Goal: Transaction & Acquisition: Purchase product/service

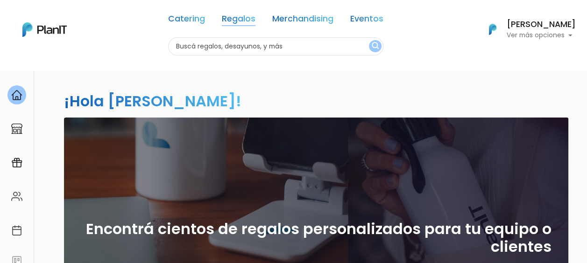
click at [232, 18] on link "Regalos" at bounding box center [239, 20] width 34 height 11
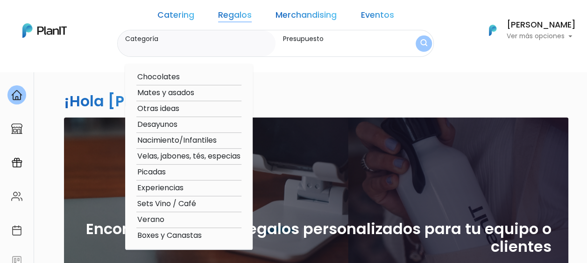
click at [109, 55] on div "Catering Regalos Merchandising Eventos Catering Regalos Merchandising Eventos C…" at bounding box center [293, 30] width 587 height 53
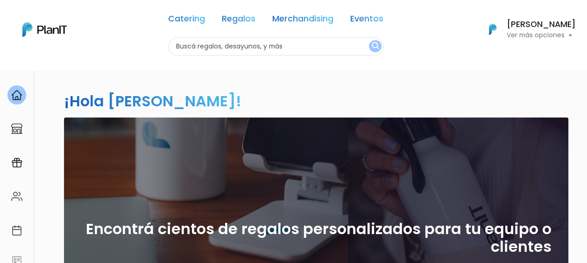
click at [351, 17] on link "Eventos" at bounding box center [366, 20] width 33 height 11
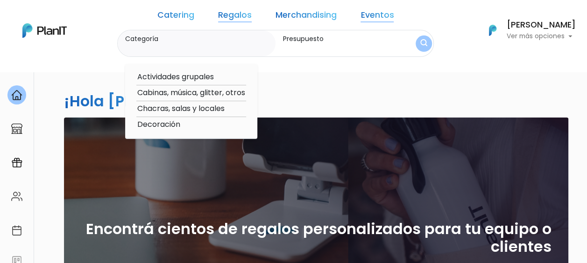
click at [178, 18] on link "Catering" at bounding box center [175, 16] width 37 height 11
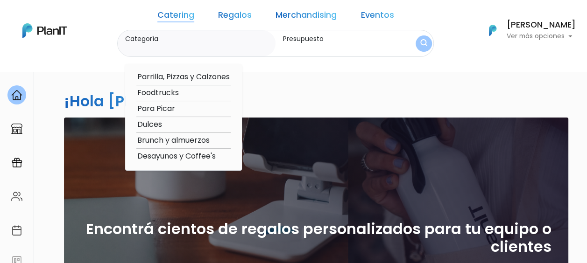
click at [230, 14] on link "Regalos" at bounding box center [235, 16] width 34 height 11
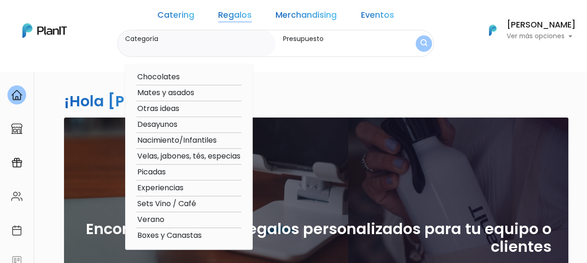
click at [275, 49] on div "Presupuesto" at bounding box center [338, 43] width 126 height 27
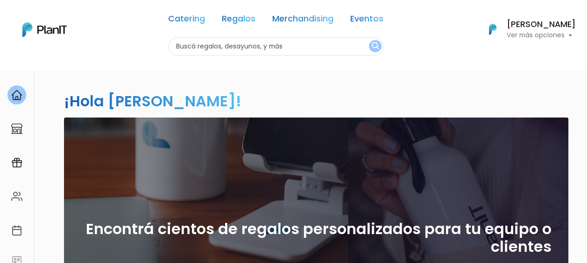
click at [261, 47] on input "text" at bounding box center [275, 46] width 215 height 18
type input "spa"
click at [371, 45] on img "submit" at bounding box center [374, 46] width 7 height 9
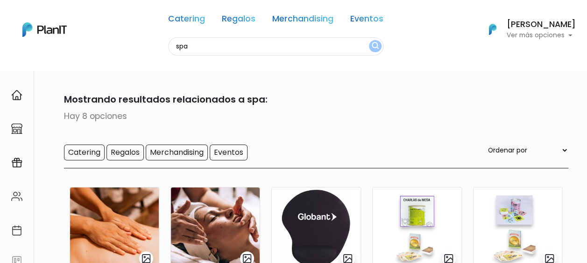
click at [174, 46] on input "spa" at bounding box center [275, 46] width 215 height 18
type input "masajes"
click at [371, 49] on img "submit" at bounding box center [374, 46] width 7 height 9
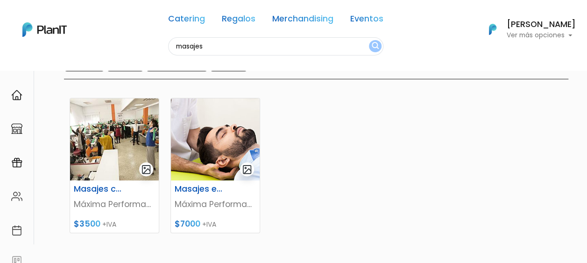
scroll to position [92, 0]
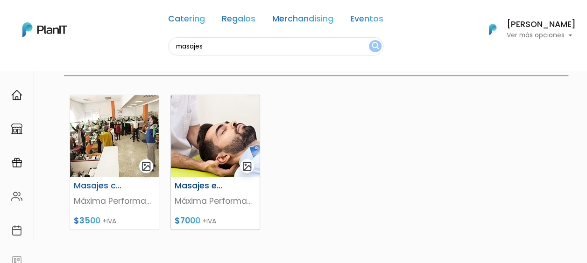
click at [225, 156] on img at bounding box center [215, 136] width 89 height 82
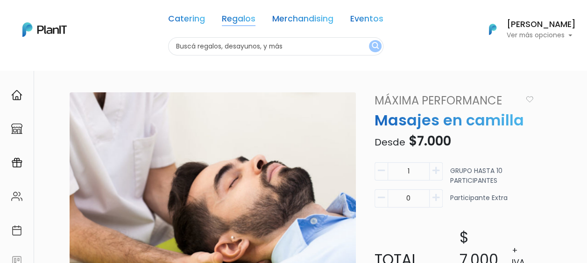
click at [236, 16] on link "Regalos" at bounding box center [239, 20] width 34 height 11
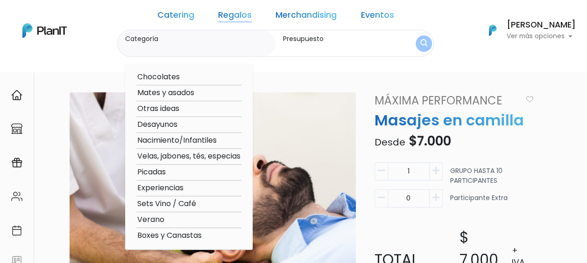
click at [173, 204] on option "Sets Vino / Café" at bounding box center [188, 204] width 105 height 12
type input "Sets Vino / Café"
type input "$0 - $1000"
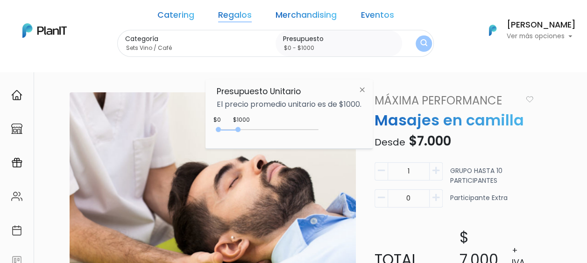
scroll to position [39, 0]
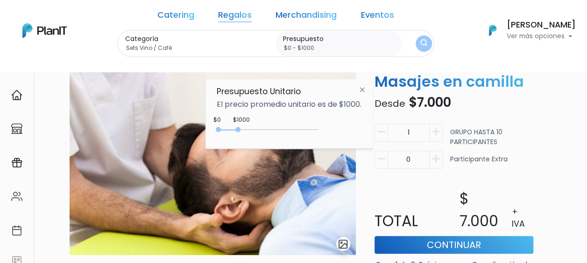
click at [361, 88] on img at bounding box center [361, 89] width 17 height 17
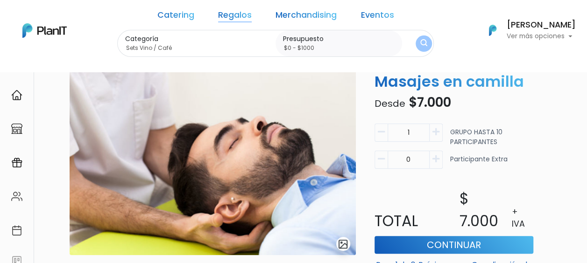
click at [420, 40] on img "submit" at bounding box center [423, 43] width 7 height 9
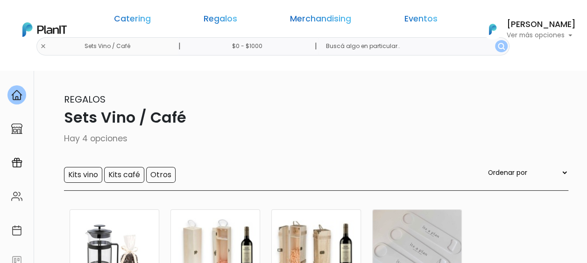
click at [395, 40] on input "text" at bounding box center [413, 46] width 191 height 18
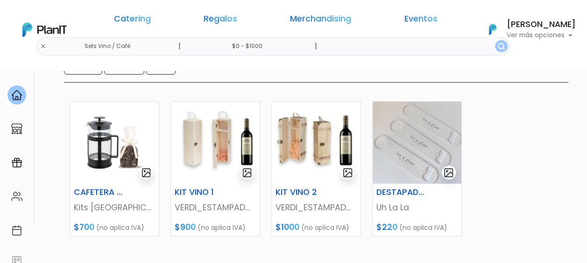
scroll to position [107, 0]
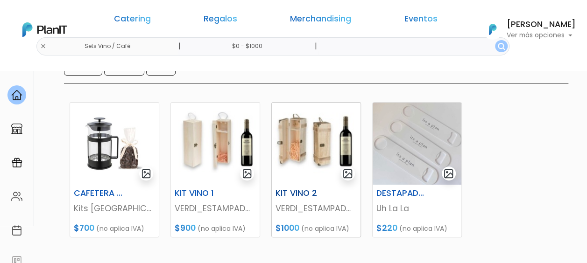
click at [302, 195] on h6 "KIT VINO 2" at bounding box center [301, 194] width 62 height 10
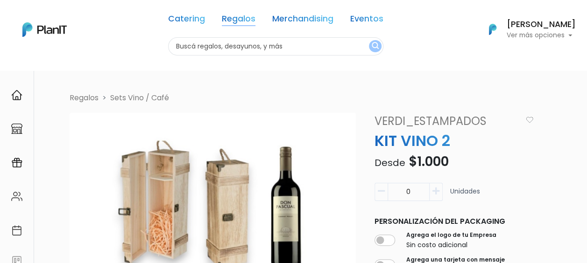
click at [224, 15] on link "Regalos" at bounding box center [239, 20] width 34 height 11
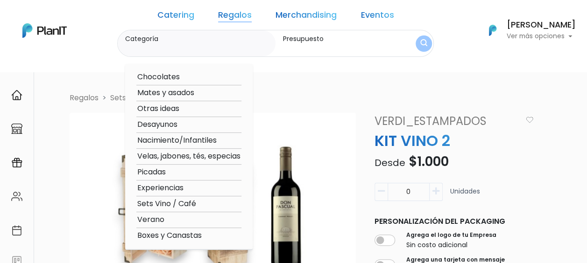
click at [171, 76] on option "Chocolates" at bounding box center [188, 77] width 105 height 12
type input "Chocolates"
type input "$0 - $1000"
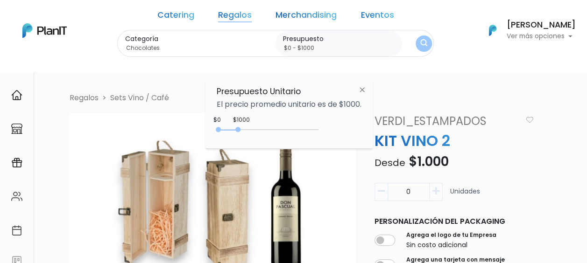
click at [364, 91] on img at bounding box center [361, 89] width 17 height 17
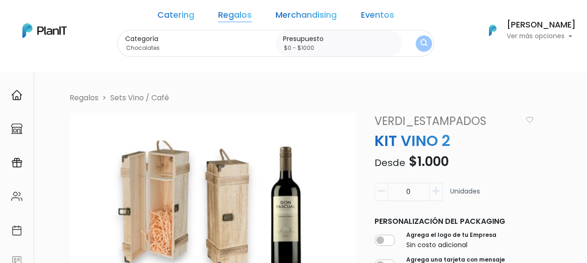
click at [420, 47] on img "submit" at bounding box center [423, 43] width 7 height 9
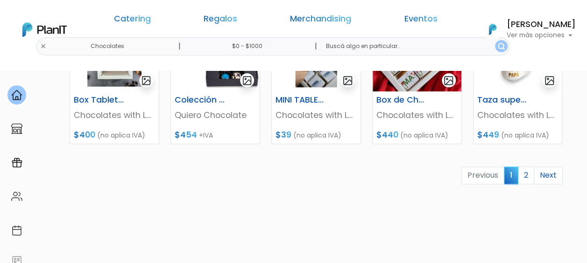
scroll to position [500, 0]
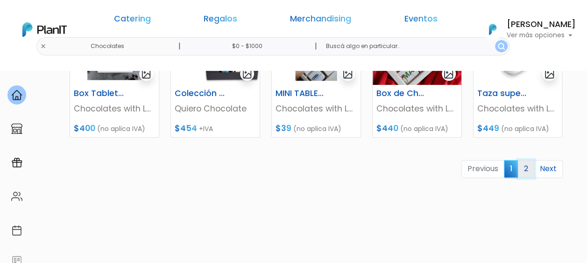
click at [522, 168] on link "2" at bounding box center [526, 169] width 16 height 18
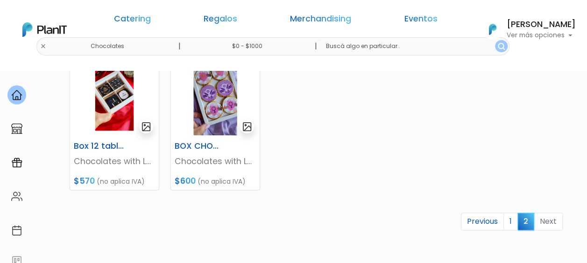
scroll to position [406, 0]
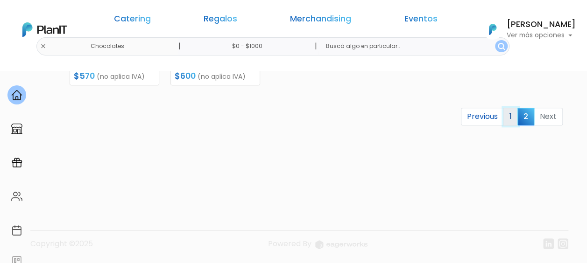
click at [511, 116] on link "1" at bounding box center [510, 117] width 14 height 18
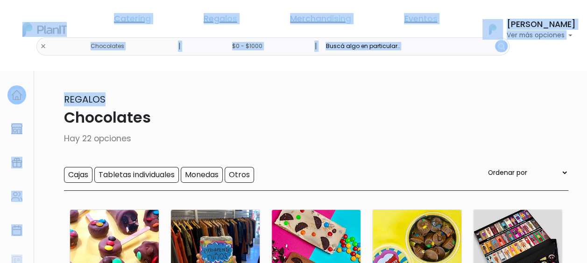
drag, startPoint x: 586, startPoint y: 76, endPoint x: 595, endPoint y: 105, distance: 30.6
click at [586, 105] on html "Catering Regalos Merchandising Eventos Chocolates | $0 - $1000 | Catering Regal…" at bounding box center [293, 131] width 587 height 263
click at [74, 175] on input "Cajas" at bounding box center [78, 175] width 28 height 16
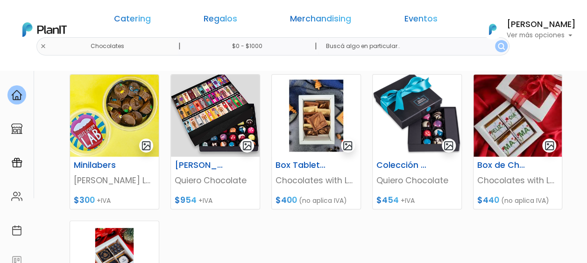
scroll to position [144, 0]
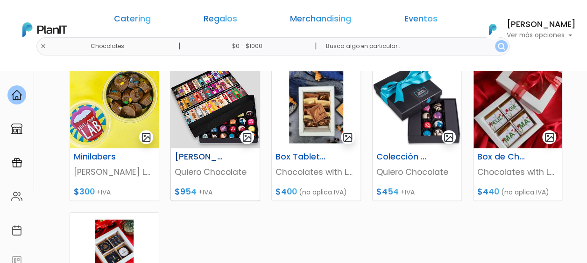
click at [205, 114] on img at bounding box center [215, 107] width 89 height 82
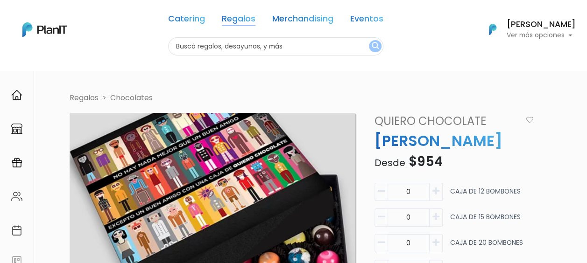
click at [236, 21] on link "Regalos" at bounding box center [239, 20] width 34 height 11
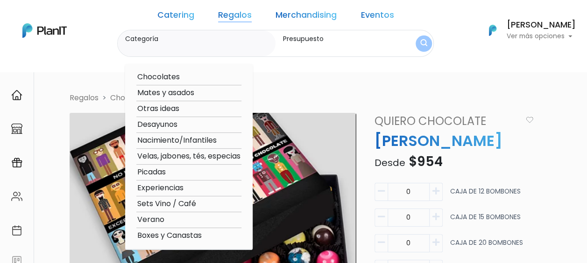
click at [165, 175] on option "Picadas" at bounding box center [188, 173] width 105 height 12
type input "Picadas"
type input "$0 - $1000"
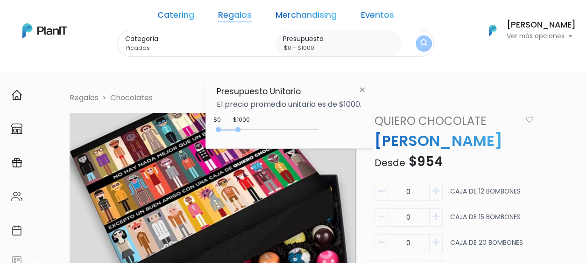
click at [224, 19] on link "Regalos" at bounding box center [235, 16] width 34 height 11
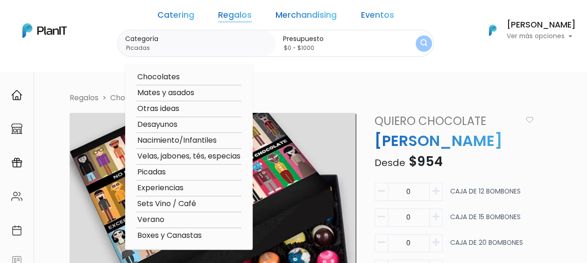
click at [189, 190] on option "Experiencias" at bounding box center [188, 188] width 105 height 12
type input "Experiencias"
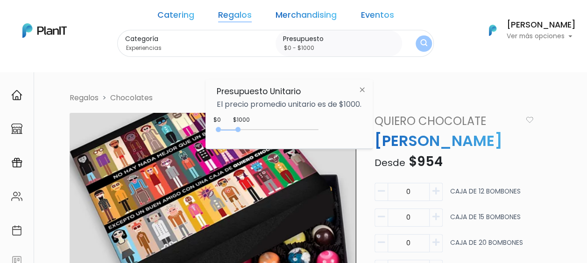
click at [420, 41] on img "submit" at bounding box center [423, 43] width 7 height 9
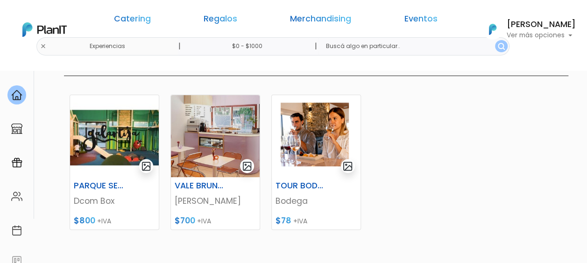
scroll to position [117, 0]
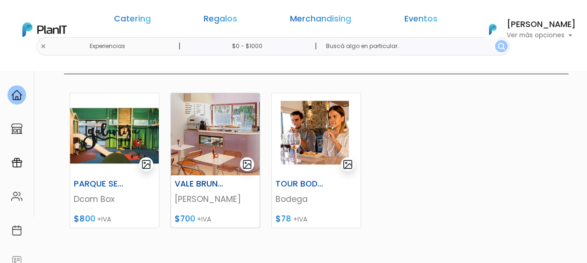
click at [217, 186] on h6 "VALE BRUNCH" at bounding box center [200, 184] width 62 height 10
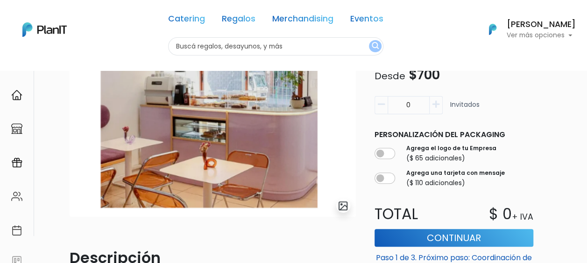
scroll to position [91, 0]
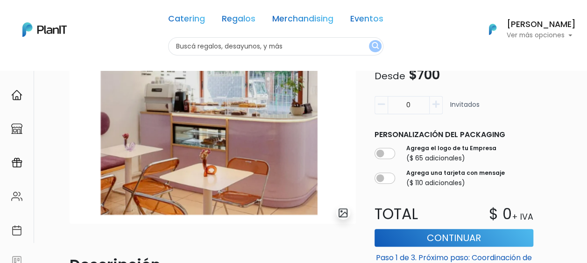
click at [434, 106] on icon "button" at bounding box center [435, 104] width 7 height 8
type input "1"
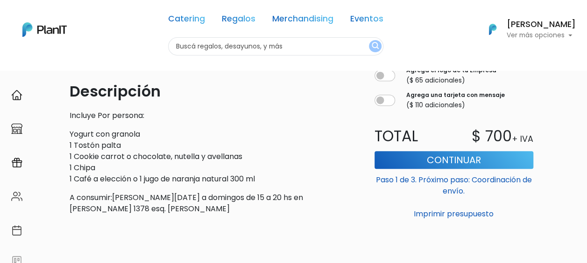
scroll to position [277, 0]
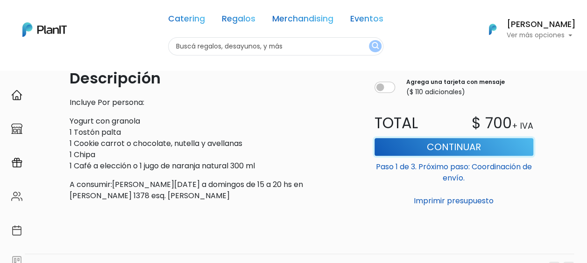
click at [461, 149] on button "Continuar" at bounding box center [453, 147] width 159 height 18
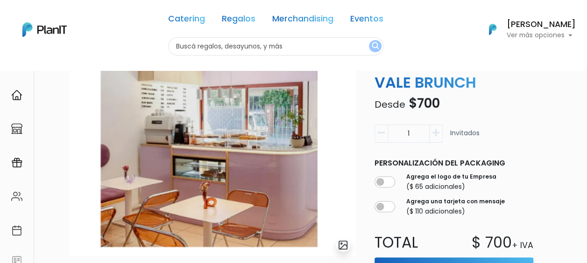
scroll to position [44, 0]
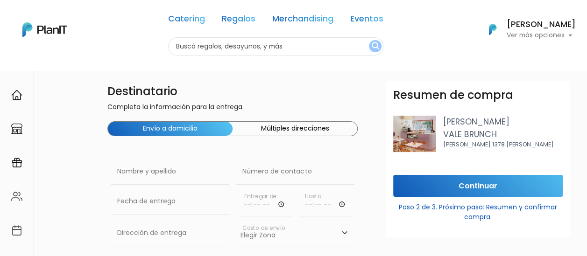
click at [441, 110] on div "Resumen de compra [PERSON_NAME] VALE BRUNCH [PERSON_NAME] 1378 [PERSON_NAME]" at bounding box center [477, 128] width 184 height 94
